Goal: Task Accomplishment & Management: Manage account settings

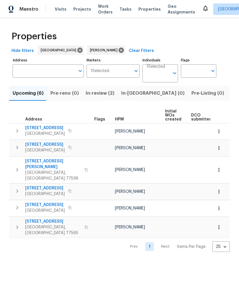
click at [221, 148] on icon "button" at bounding box center [219, 148] width 6 height 6
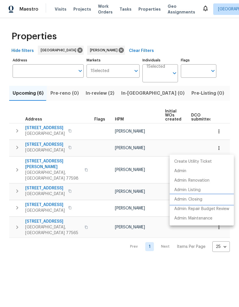
click at [200, 199] on p "Admin: Closing" at bounding box center [189, 200] width 28 height 6
click at [141, 270] on div at bounding box center [119, 153] width 239 height 307
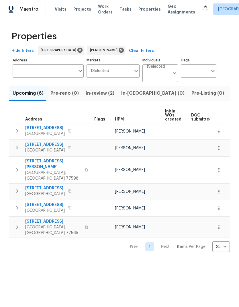
click at [43, 145] on span "1762 Aden Mist Dr" at bounding box center [45, 145] width 40 height 6
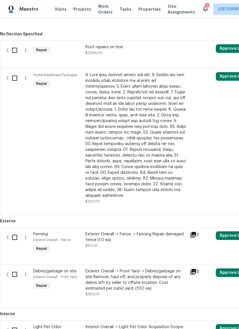
scroll to position [152, 0]
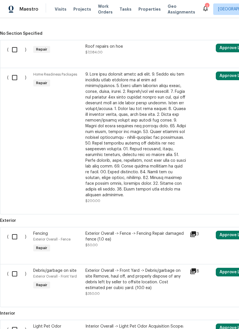
click at [167, 170] on div at bounding box center [136, 134] width 101 height 126
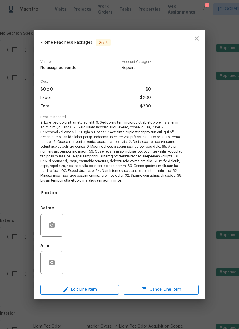
scroll to position [14, 0]
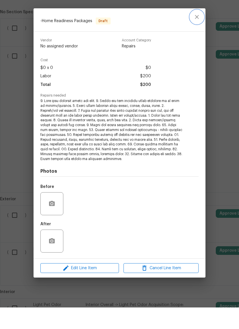
click at [197, 35] on icon "close" at bounding box center [197, 38] width 7 height 7
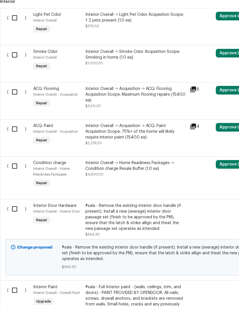
scroll to position [442, 0]
click at [16, 181] on input "checkbox" at bounding box center [17, 187] width 16 height 12
checkbox input "true"
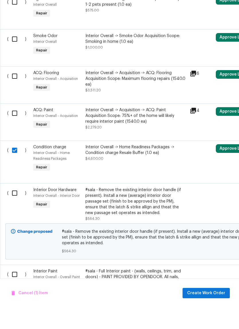
scroll to position [457, 0]
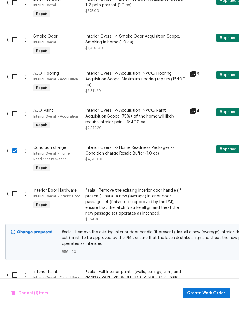
click at [16, 129] on input "checkbox" at bounding box center [17, 135] width 16 height 12
checkbox input "true"
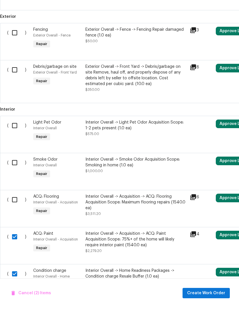
scroll to position [334, 0]
click at [15, 178] on input "checkbox" at bounding box center [17, 184] width 16 height 12
checkbox input "true"
click at [16, 141] on input "checkbox" at bounding box center [17, 147] width 16 height 12
checkbox input "true"
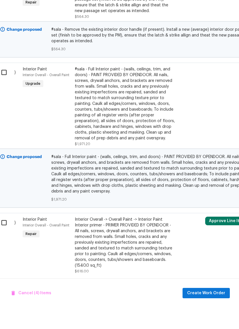
scroll to position [0, 0]
click at [18, 311] on span "Cancel (4) Items" at bounding box center [31, 314] width 40 height 7
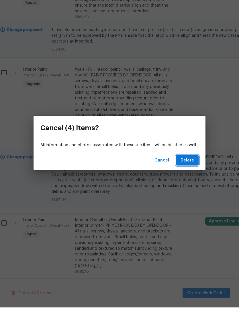
click at [193, 178] on span "Delete" at bounding box center [187, 181] width 13 height 7
